Goal: Task Accomplishment & Management: Manage account settings

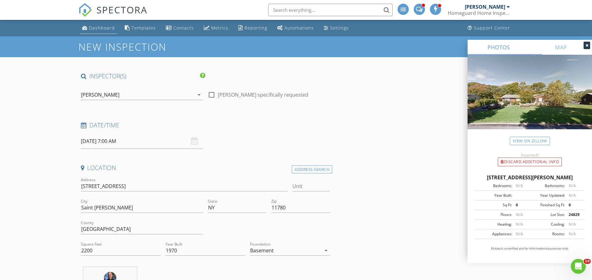
click at [100, 28] on div "Dashboard" at bounding box center [102, 28] width 26 height 6
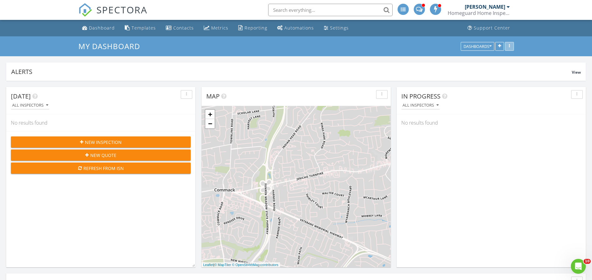
click at [510, 49] on div "button" at bounding box center [509, 46] width 6 height 4
click at [509, 49] on div "button" at bounding box center [509, 46] width 6 height 4
click at [504, 4] on div "[PERSON_NAME]" at bounding box center [485, 7] width 40 height 6
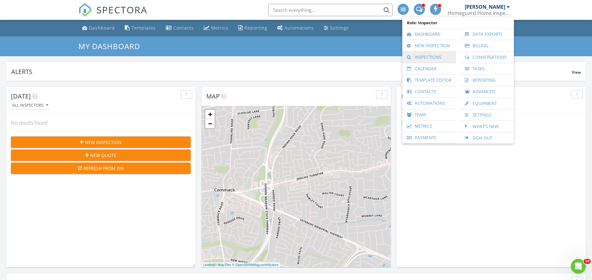
click at [420, 60] on link "Inspections" at bounding box center [429, 57] width 48 height 11
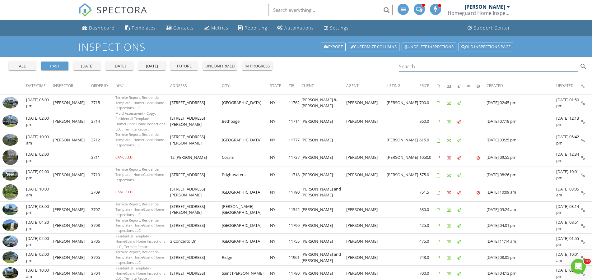
click at [405, 72] on input "Search" at bounding box center [489, 67] width 180 height 10
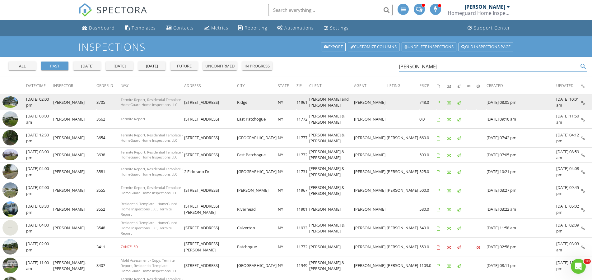
type input "marian"
click at [9, 108] on img at bounding box center [10, 102] width 16 height 12
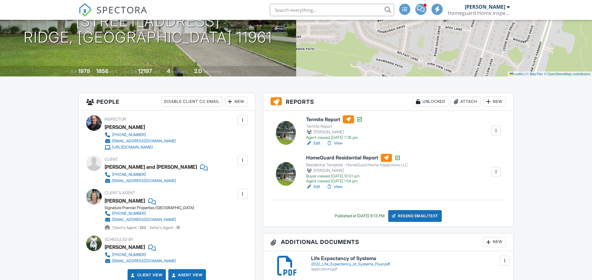
scroll to position [90, 0]
click at [342, 190] on link "View" at bounding box center [334, 187] width 16 height 6
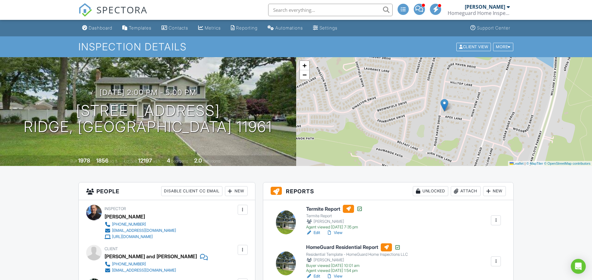
click at [342, 230] on link "View" at bounding box center [334, 233] width 16 height 6
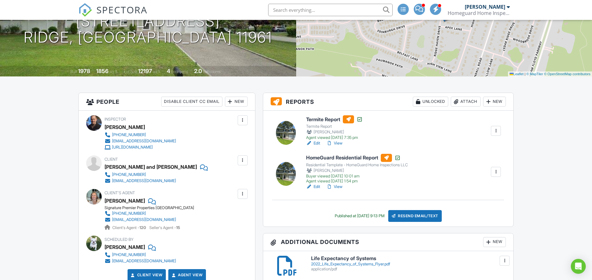
scroll to position [90, 0]
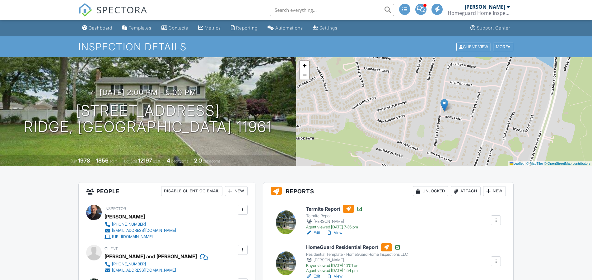
click at [342, 273] on link "View" at bounding box center [334, 276] width 16 height 6
